Goal: Complete application form

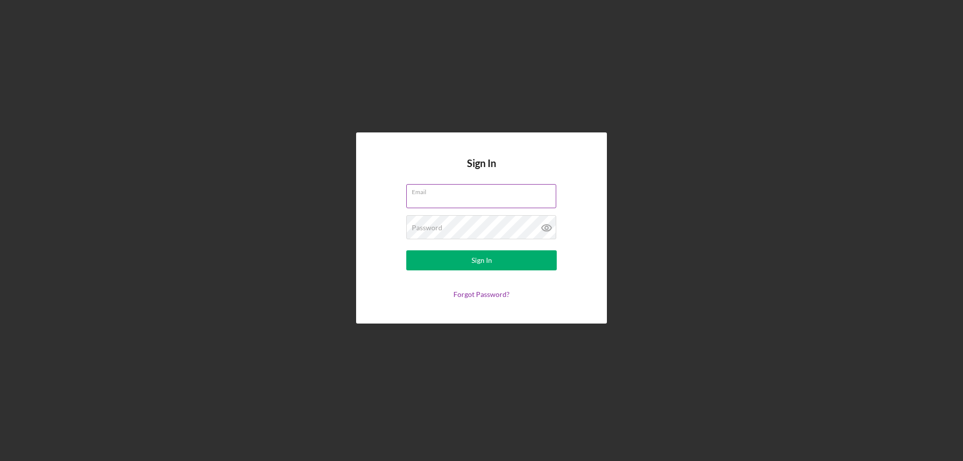
click at [450, 194] on div "Email" at bounding box center [481, 196] width 150 height 25
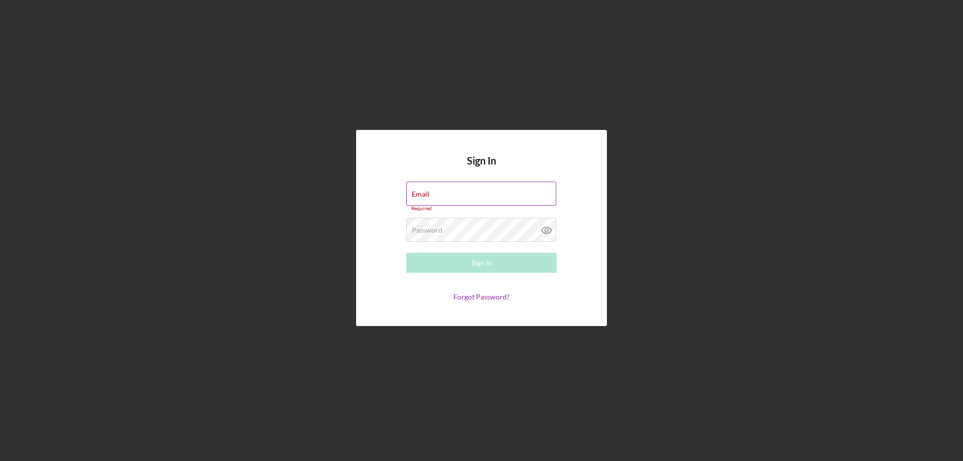
click at [450, 194] on input "Email" at bounding box center [481, 194] width 150 height 24
type input "amber.camacho.03@gmail.com"
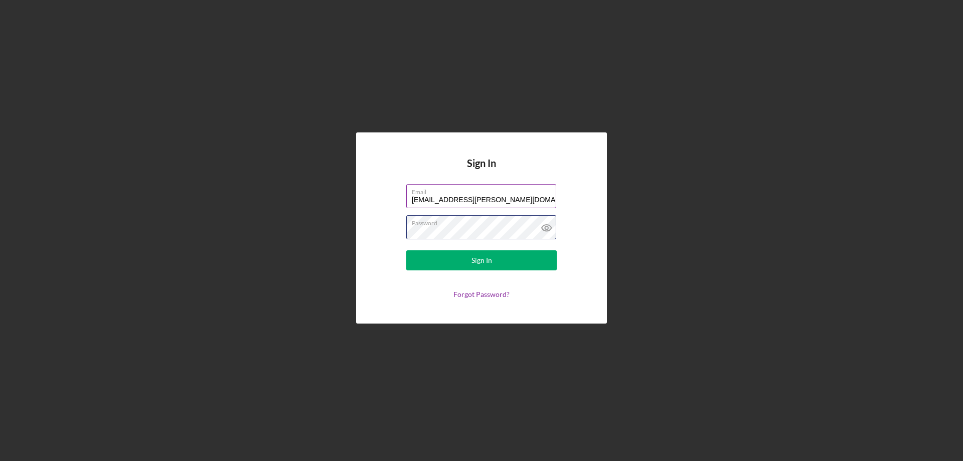
click at [406, 250] on button "Sign In" at bounding box center [481, 260] width 150 height 20
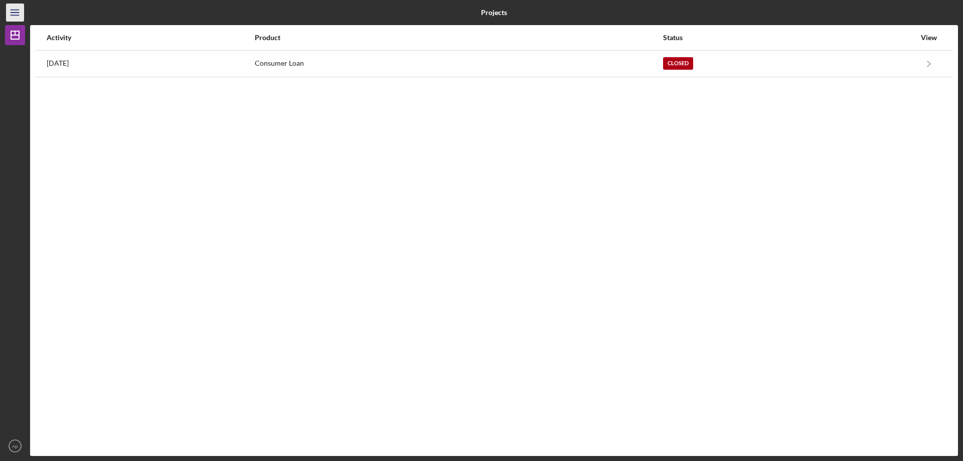
click at [12, 15] on icon "Icon/Menu" at bounding box center [15, 13] width 23 height 23
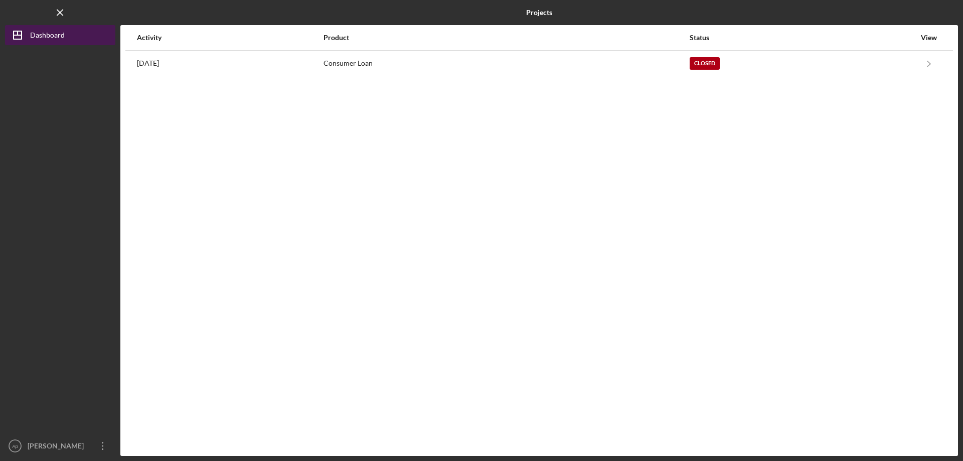
click at [39, 32] on div "Dashboard" at bounding box center [47, 36] width 35 height 23
click at [35, 36] on div "Dashboard" at bounding box center [47, 36] width 35 height 23
click at [736, 264] on div "Activity Product Status View 11 months ago Consumer Loan Closed Icon/Navigate C…" at bounding box center [539, 240] width 838 height 431
click at [59, 13] on icon "Icon/Menu Close" at bounding box center [60, 13] width 23 height 23
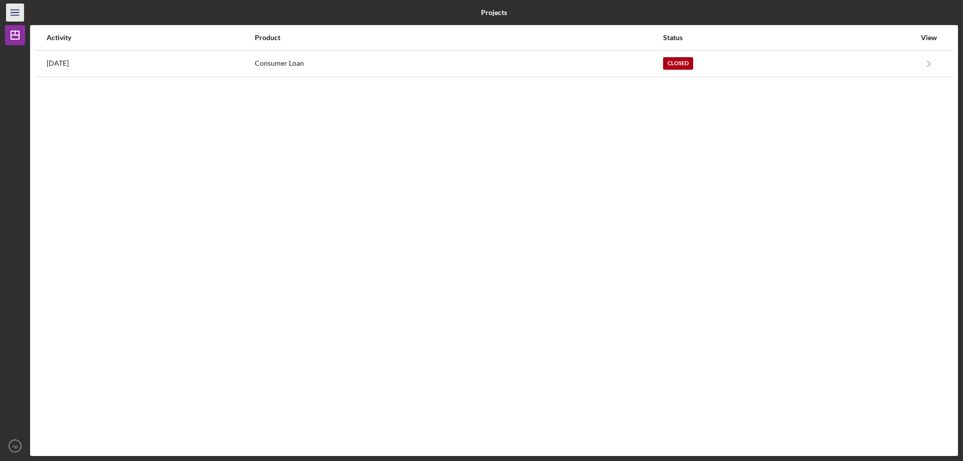
click at [17, 13] on icon "Icon/Menu" at bounding box center [15, 13] width 23 height 23
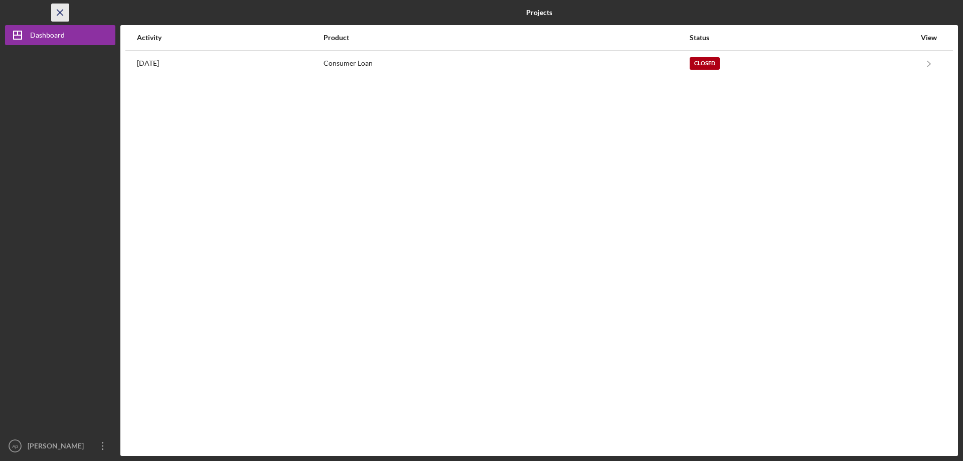
click at [62, 13] on icon "Icon/Menu Close" at bounding box center [60, 13] width 23 height 23
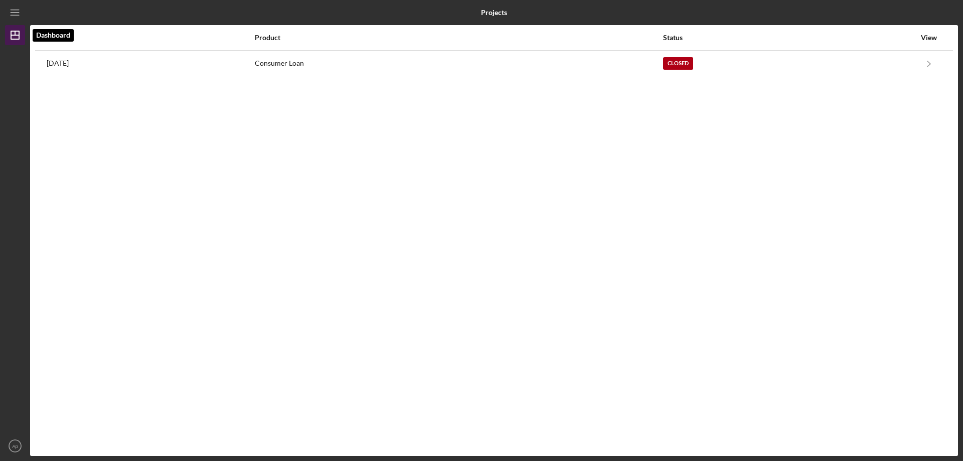
click at [17, 33] on icon "Icon/Dashboard" at bounding box center [15, 35] width 25 height 25
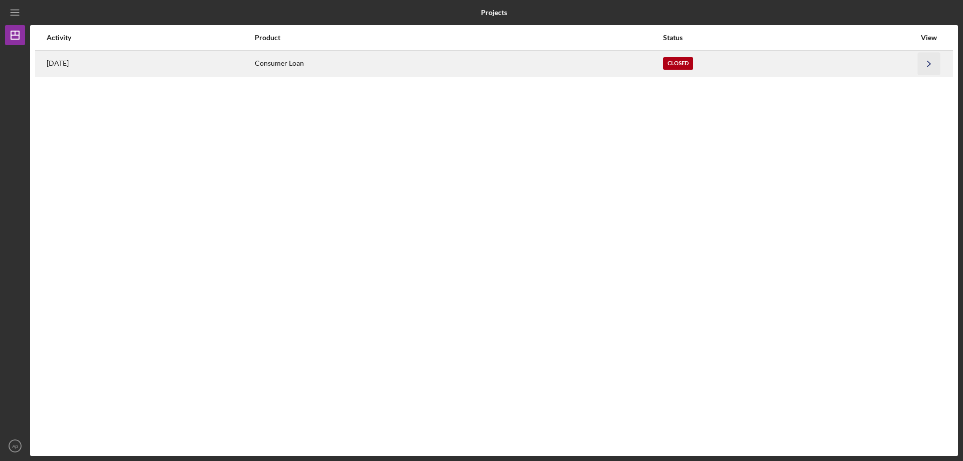
click at [926, 64] on icon "Icon/Navigate" at bounding box center [929, 63] width 23 height 23
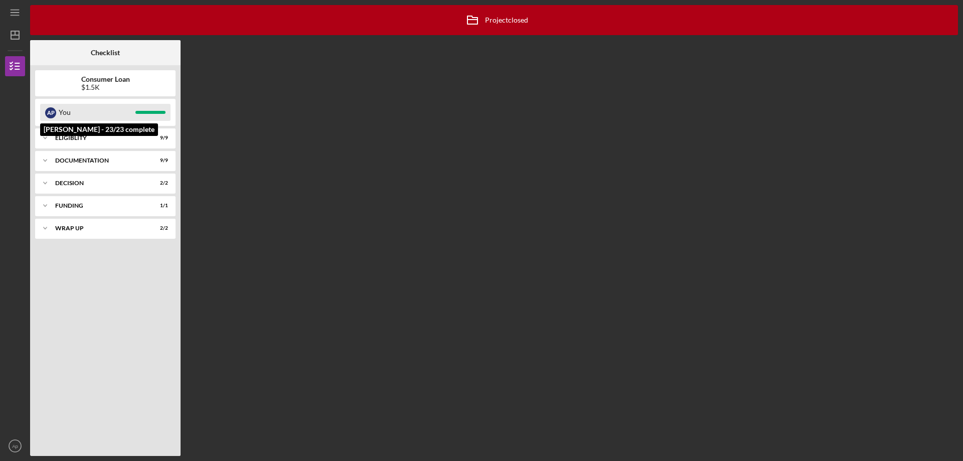
click at [111, 112] on div "You" at bounding box center [97, 112] width 77 height 17
click at [118, 86] on div "$1.5K" at bounding box center [105, 87] width 49 height 8
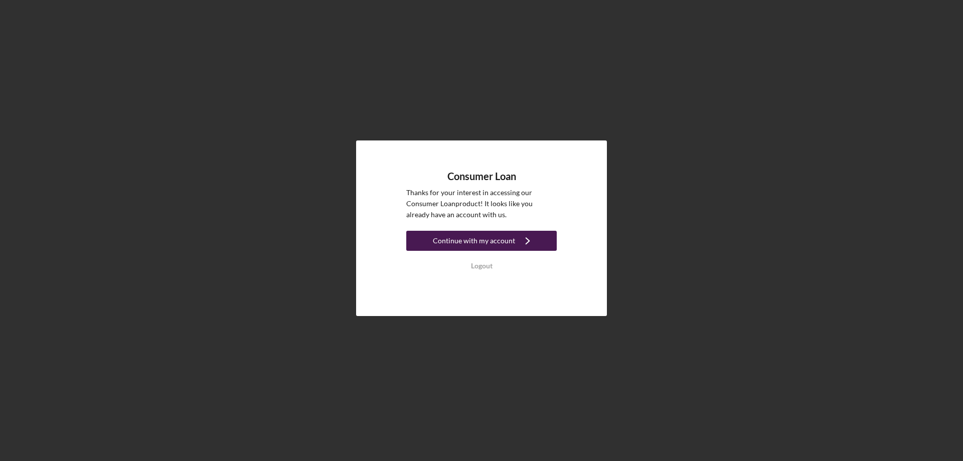
click at [505, 240] on div "Continue with my account" at bounding box center [474, 241] width 82 height 20
click at [493, 243] on div "Continue with my account" at bounding box center [474, 241] width 82 height 20
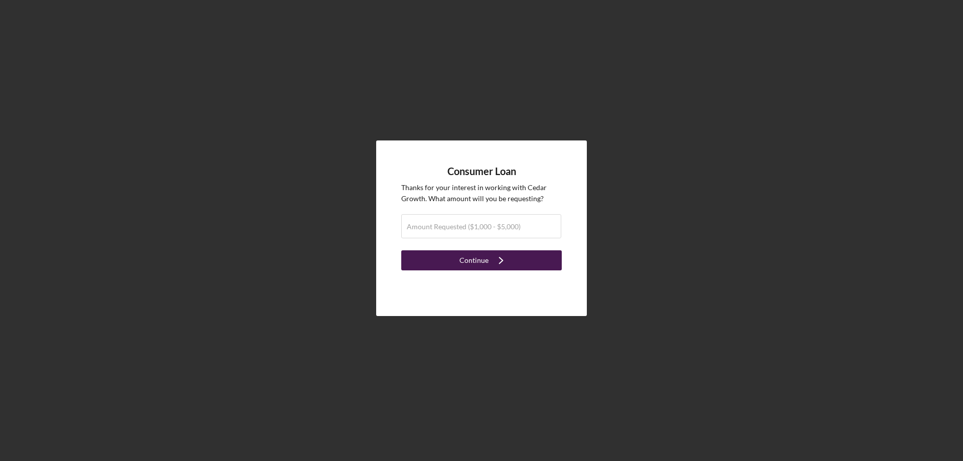
click at [489, 261] on icon "Icon/Navigate" at bounding box center [501, 260] width 25 height 25
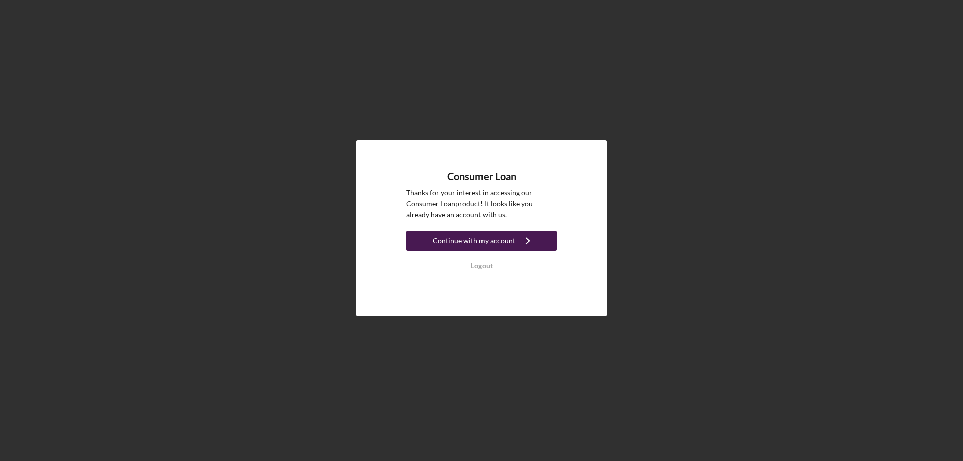
click at [505, 243] on div "Continue with my account" at bounding box center [474, 241] width 82 height 20
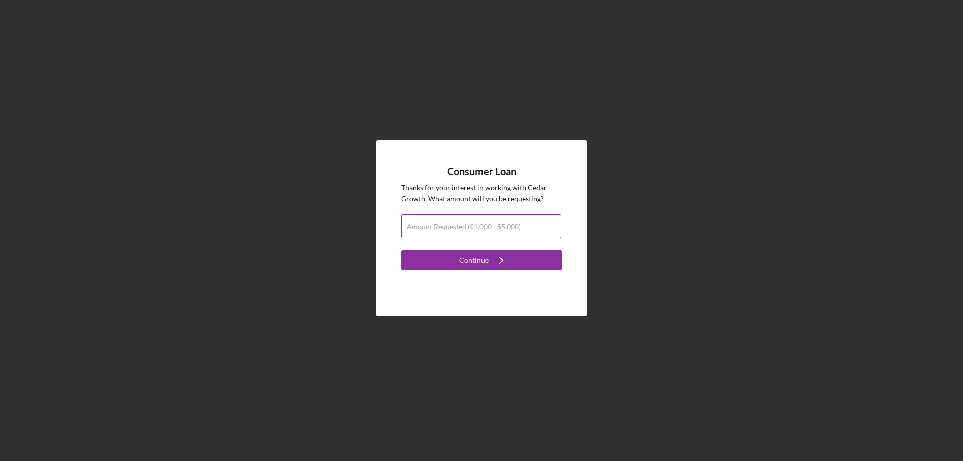
click at [510, 227] on label "Amount Requested ($1,000 - $5,000)" at bounding box center [464, 227] width 114 height 8
click at [510, 227] on input "Amount Requested ($1,000 - $5,000)" at bounding box center [481, 226] width 160 height 24
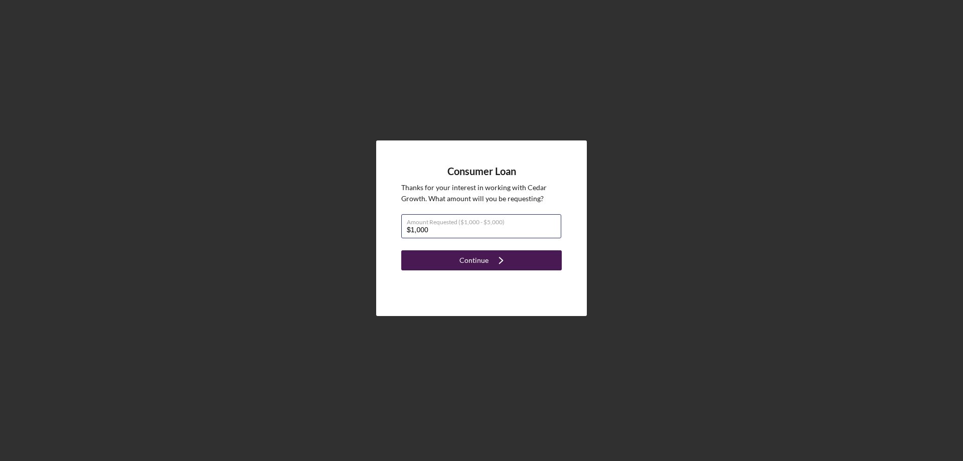
type input "$1,000"
click at [455, 257] on button "Continue Icon/Navigate" at bounding box center [481, 260] width 161 height 20
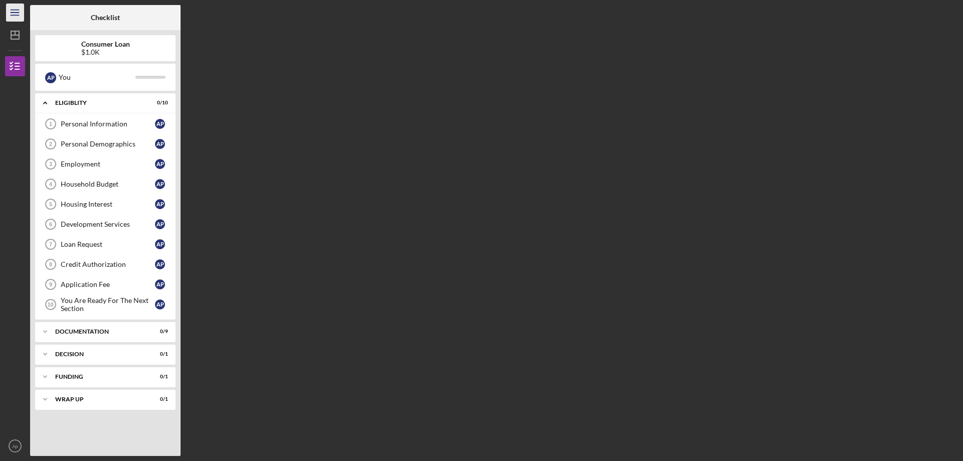
click at [16, 9] on icon "Icon/Menu" at bounding box center [15, 13] width 23 height 23
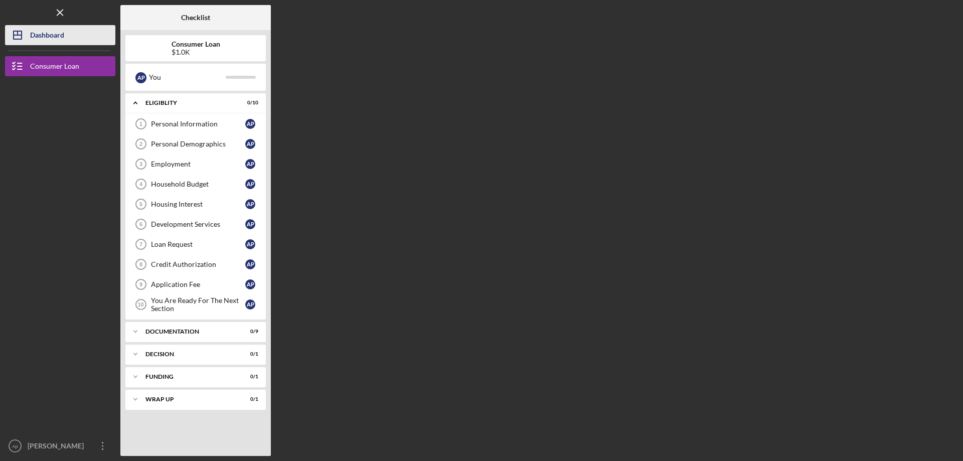
click at [34, 32] on div "Dashboard" at bounding box center [47, 36] width 34 height 23
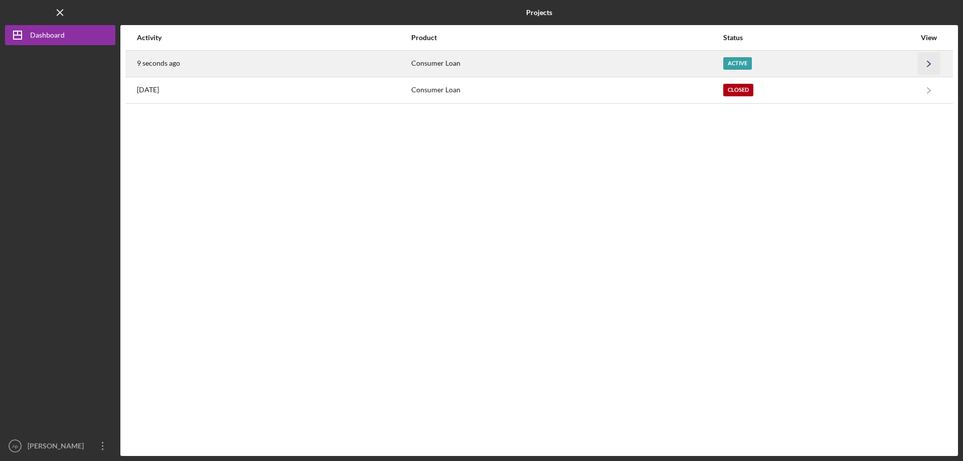
click at [939, 68] on icon "Icon/Navigate" at bounding box center [929, 63] width 23 height 23
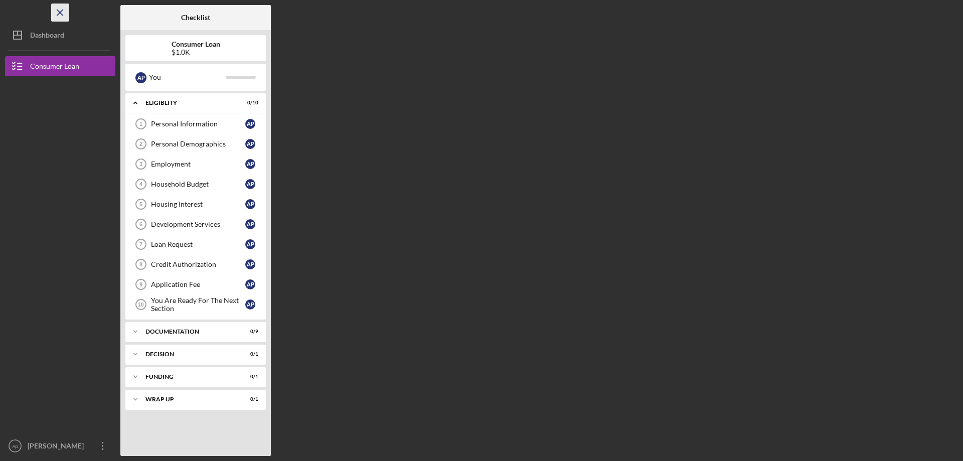
click at [57, 9] on icon "Icon/Menu Close" at bounding box center [60, 13] width 23 height 23
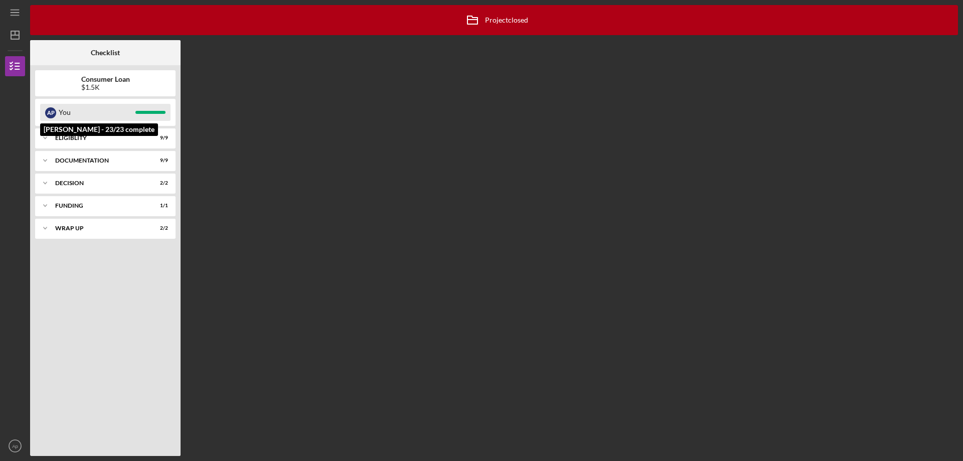
click at [79, 115] on div "You" at bounding box center [97, 112] width 77 height 17
click at [86, 226] on div "Wrap up" at bounding box center [109, 228] width 108 height 6
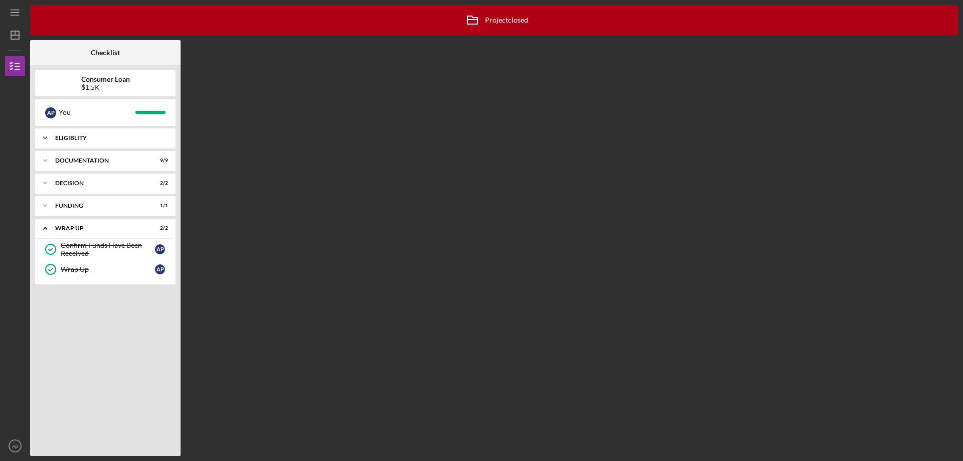
click at [105, 143] on div "Icon/Expander Eligiblity 9 / 9" at bounding box center [105, 138] width 140 height 20
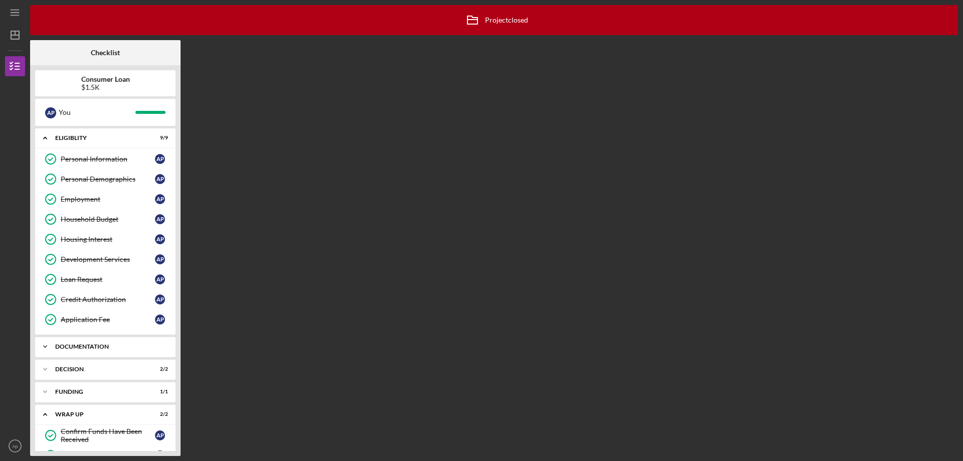
click at [44, 343] on icon "Icon/Expander" at bounding box center [45, 347] width 20 height 20
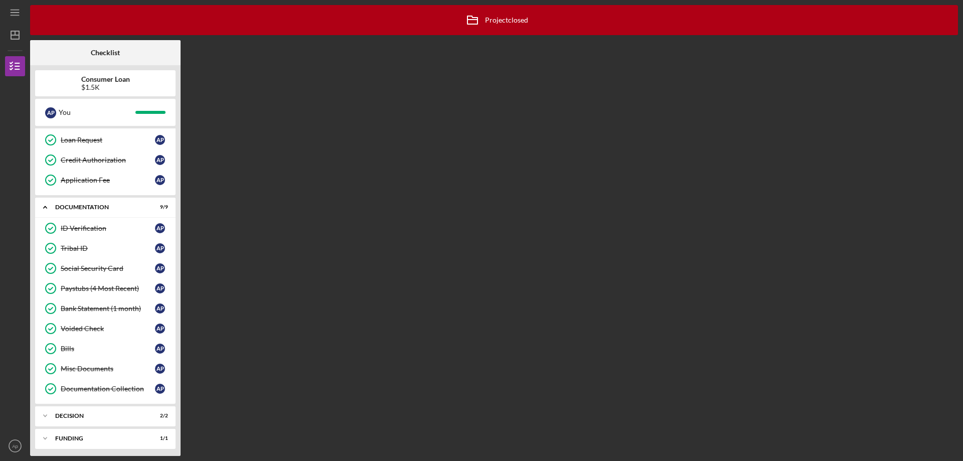
scroll to position [150, 0]
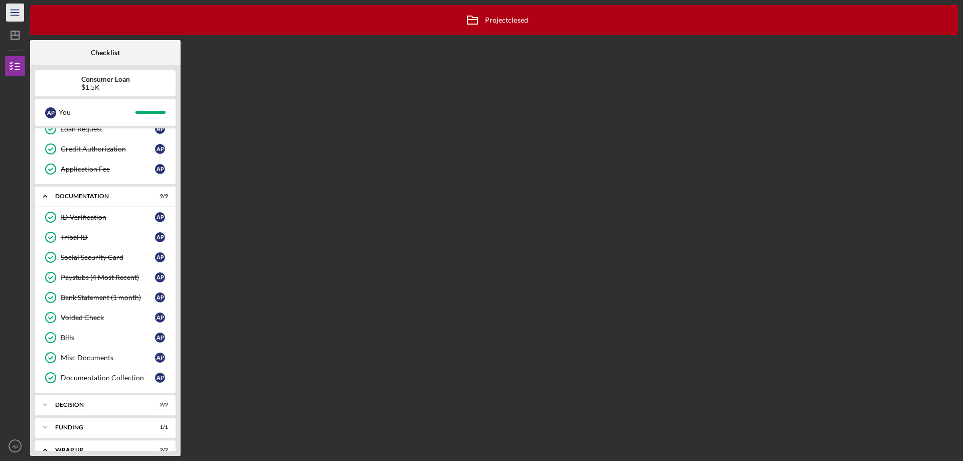
click at [23, 17] on icon "Icon/Menu" at bounding box center [15, 13] width 23 height 23
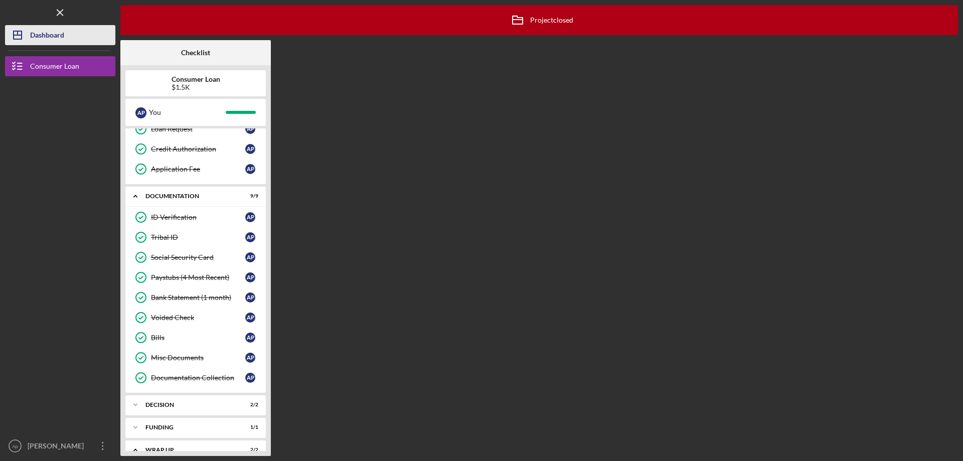
click at [37, 41] on div "Dashboard" at bounding box center [47, 36] width 34 height 23
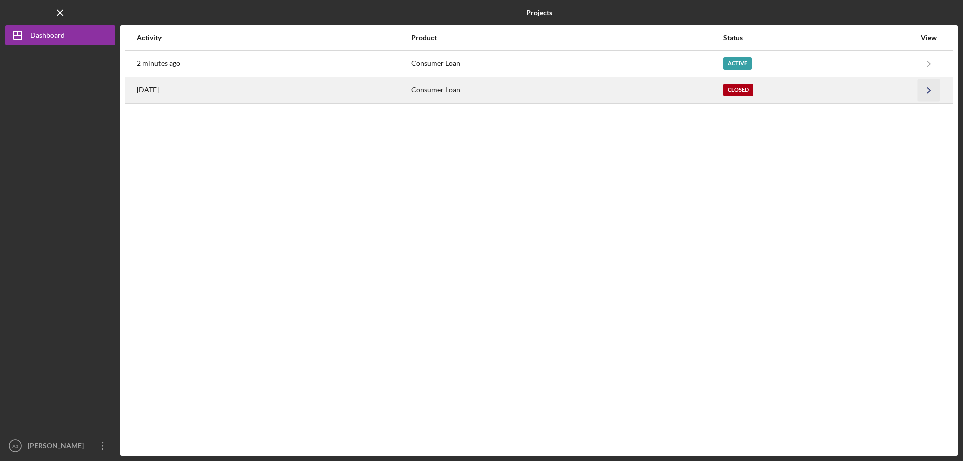
click at [932, 90] on icon "Icon/Navigate" at bounding box center [929, 90] width 23 height 23
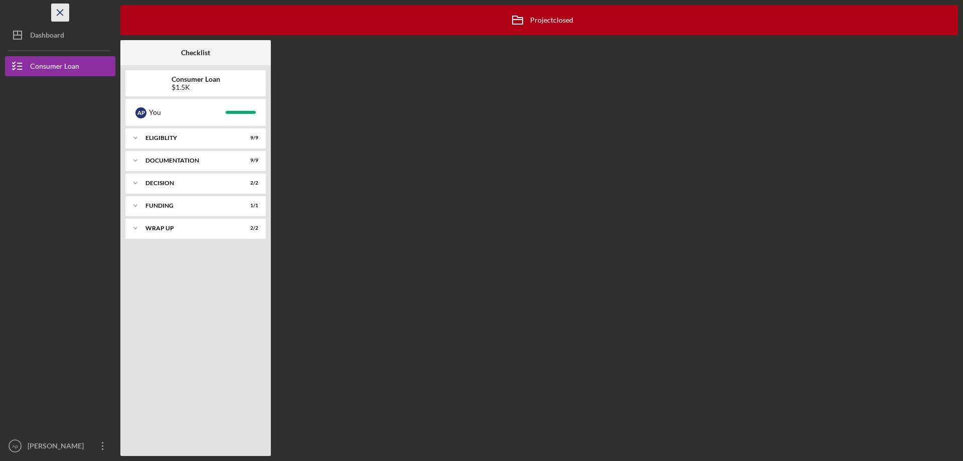
click at [57, 10] on icon "Icon/Menu Close" at bounding box center [60, 13] width 23 height 23
